Goal: Task Accomplishment & Management: Manage account settings

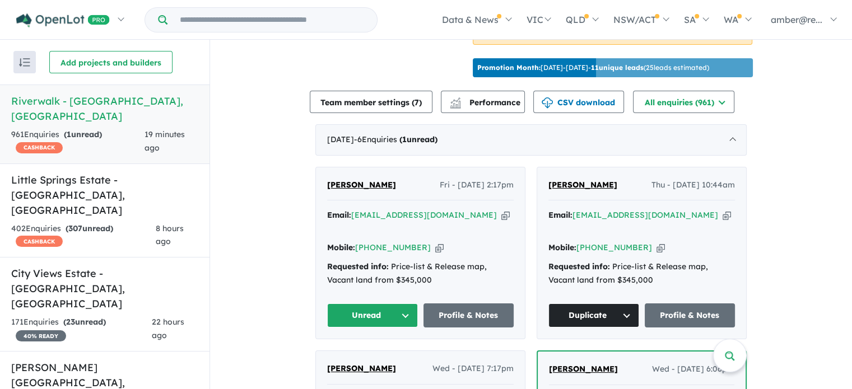
scroll to position [392, 0]
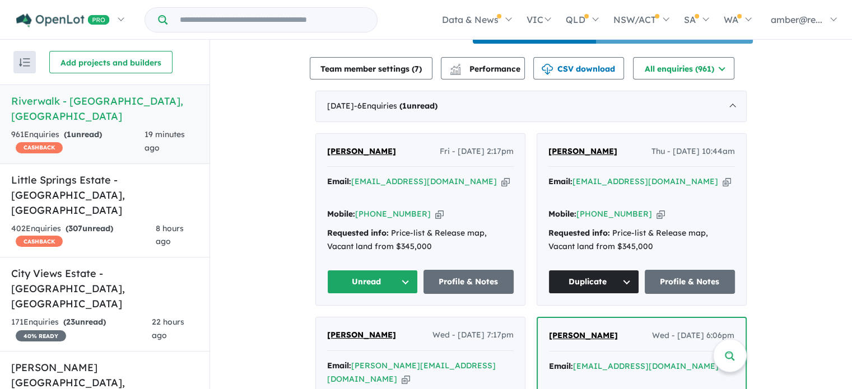
click at [501, 188] on icon "button" at bounding box center [505, 182] width 8 height 12
click at [371, 273] on button "Unread" at bounding box center [372, 282] width 91 height 24
click at [386, 324] on button "Assigned" at bounding box center [376, 335] width 97 height 26
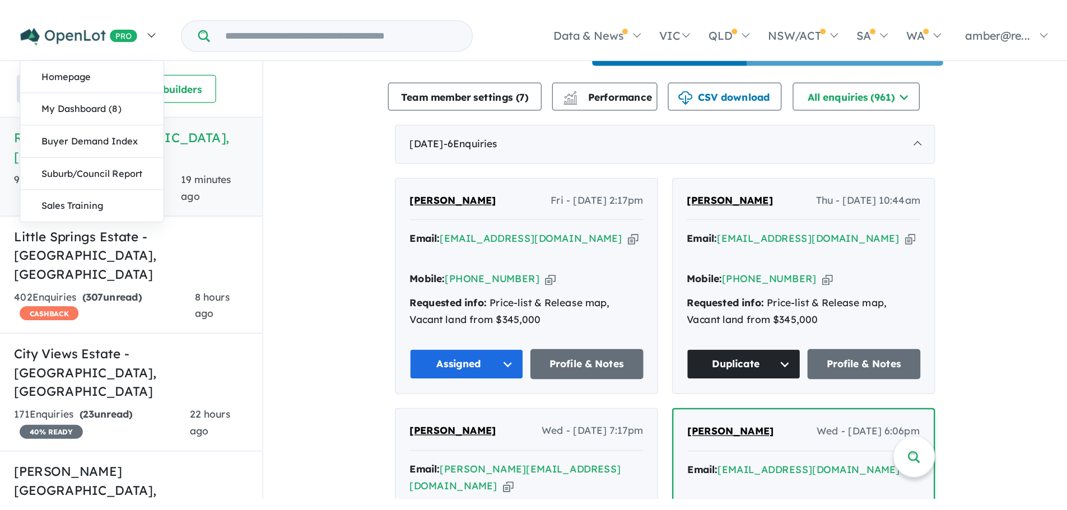
scroll to position [0, 0]
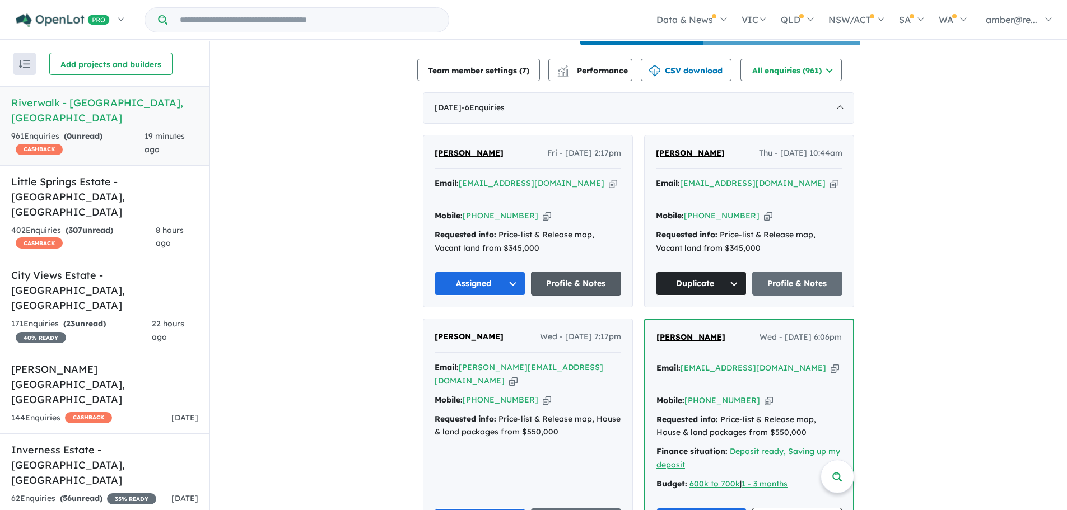
click at [578, 277] on link "Profile & Notes" at bounding box center [576, 284] width 91 height 24
